Goal: Task Accomplishment & Management: Manage account settings

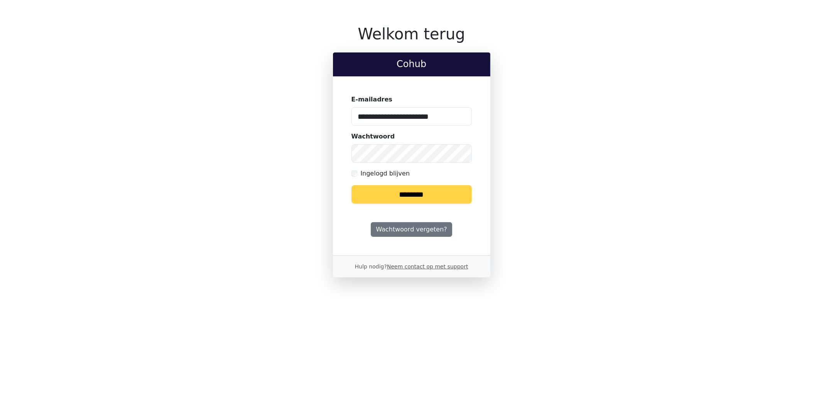
click at [424, 188] on input "********" at bounding box center [411, 194] width 120 height 19
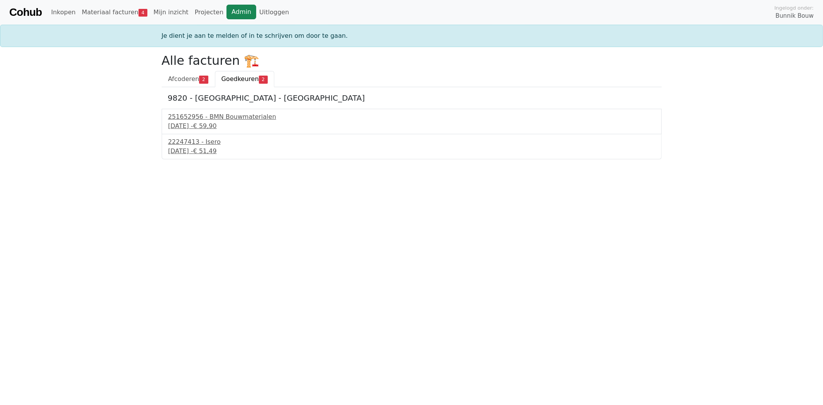
click at [226, 10] on link "Admin" at bounding box center [241, 12] width 30 height 15
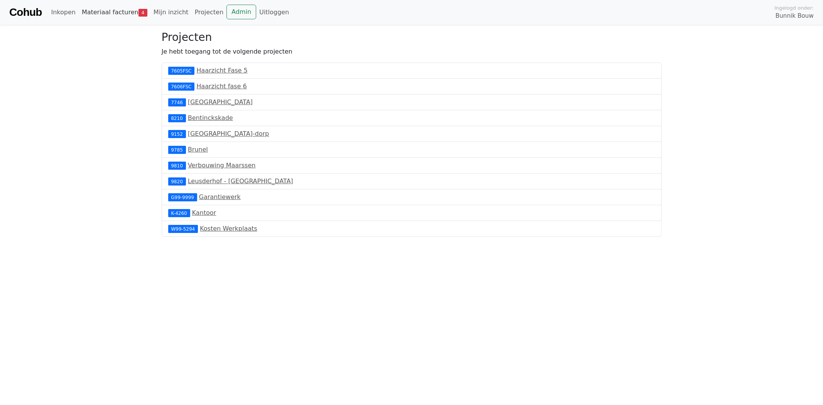
click at [126, 12] on link "Materiaal facturen 4" at bounding box center [115, 12] width 72 height 15
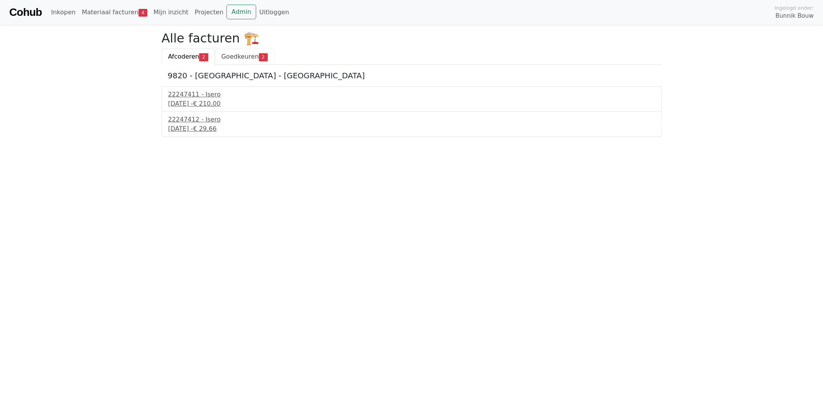
click at [238, 56] on span "Goedkeuren" at bounding box center [239, 56] width 37 height 7
click at [187, 55] on span "Afcoderen" at bounding box center [183, 56] width 31 height 7
click at [240, 54] on span "Goedkeuren" at bounding box center [239, 56] width 37 height 7
click at [230, 12] on link "Admin" at bounding box center [241, 12] width 30 height 15
